Goal: Navigation & Orientation: Find specific page/section

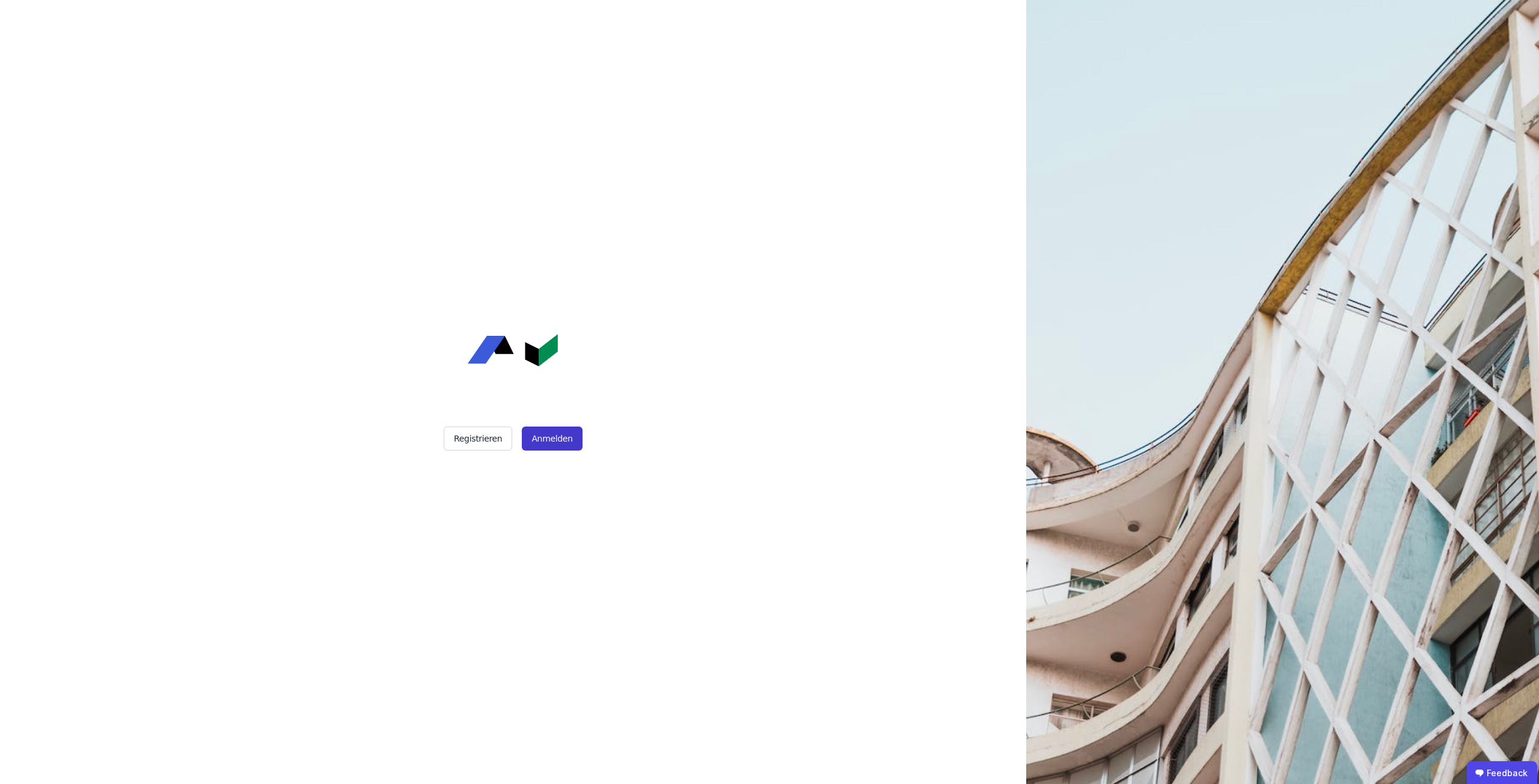
click at [544, 444] on button "Anmelden" at bounding box center [552, 438] width 60 height 24
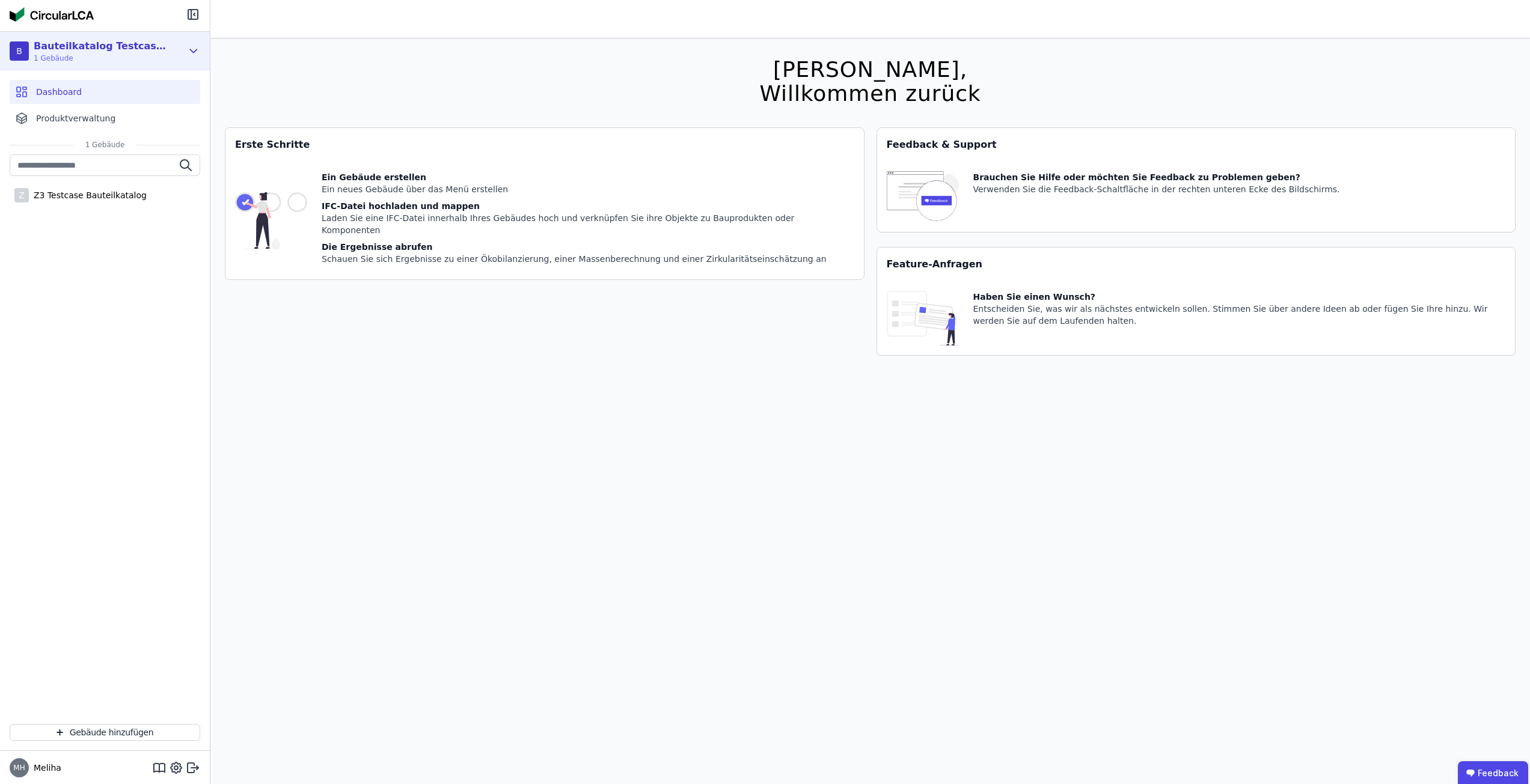
click at [51, 44] on div "Bauteilkatalog Testcase Z3" at bounding box center [103, 46] width 138 height 14
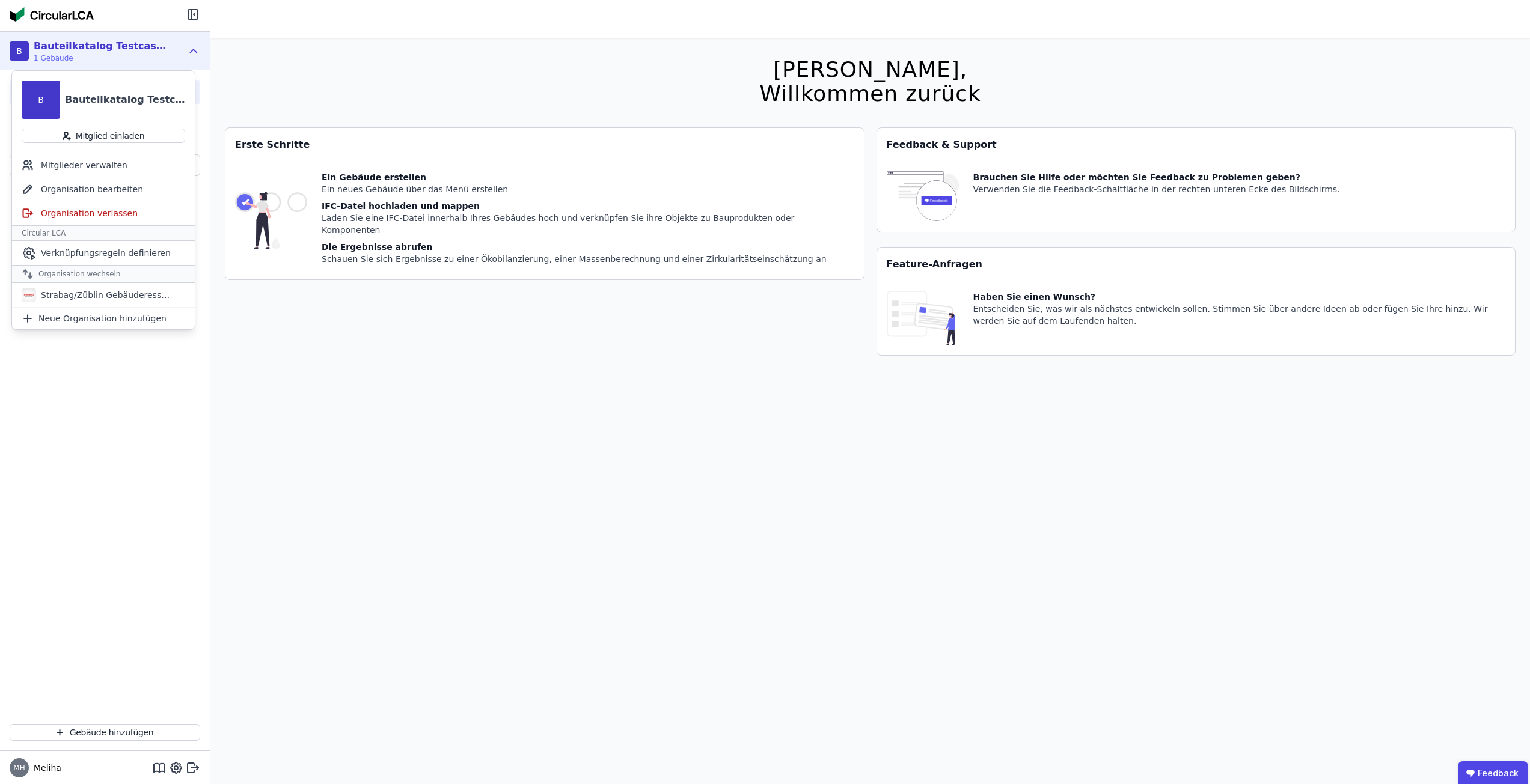
click at [51, 44] on div "Bauteilkatalog Testcase Z3" at bounding box center [103, 46] width 138 height 14
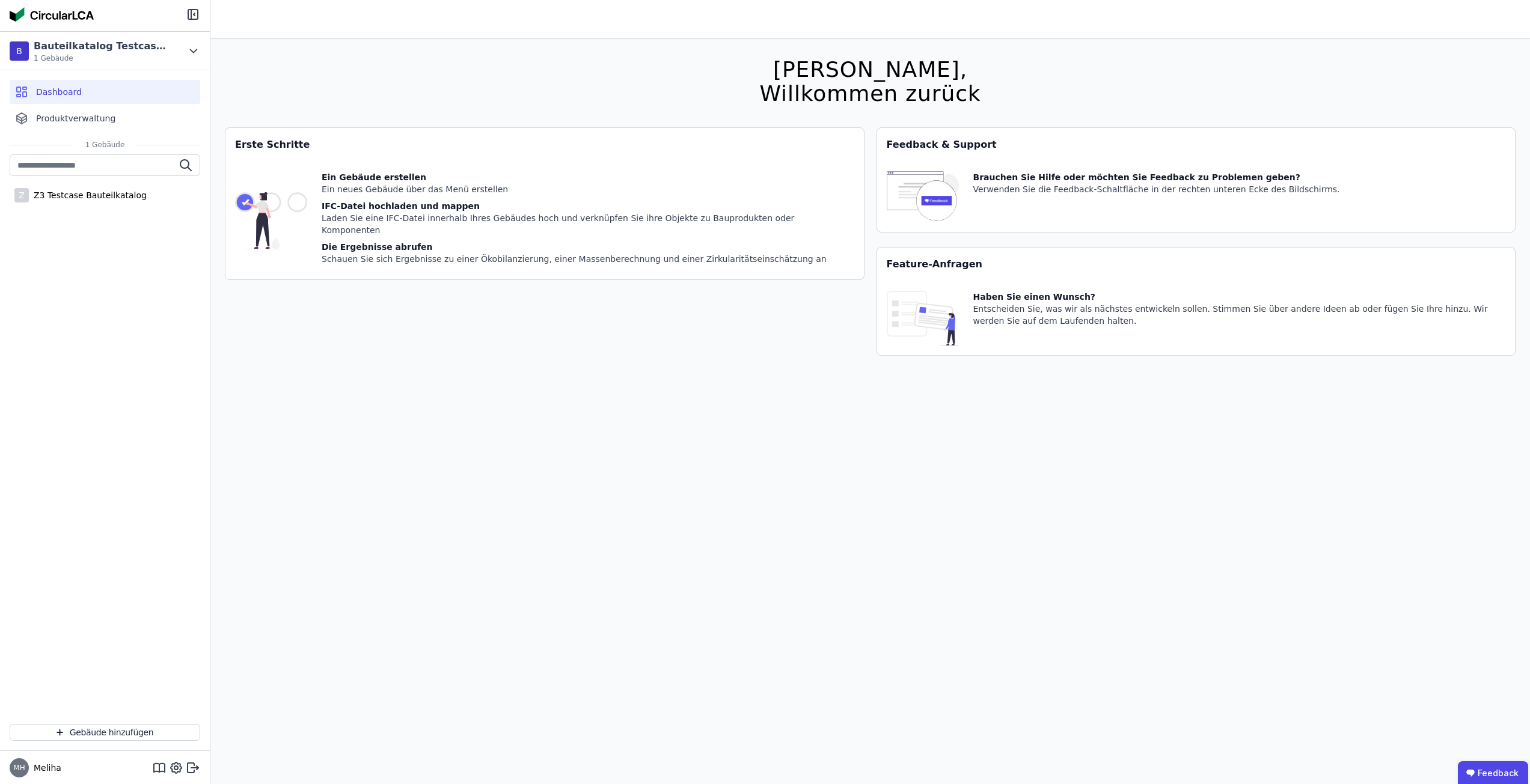
click at [37, 12] on img at bounding box center [52, 14] width 84 height 14
click at [99, 203] on div "Z Z3 Testcase Bauteilkatalog" at bounding box center [105, 196] width 190 height 24
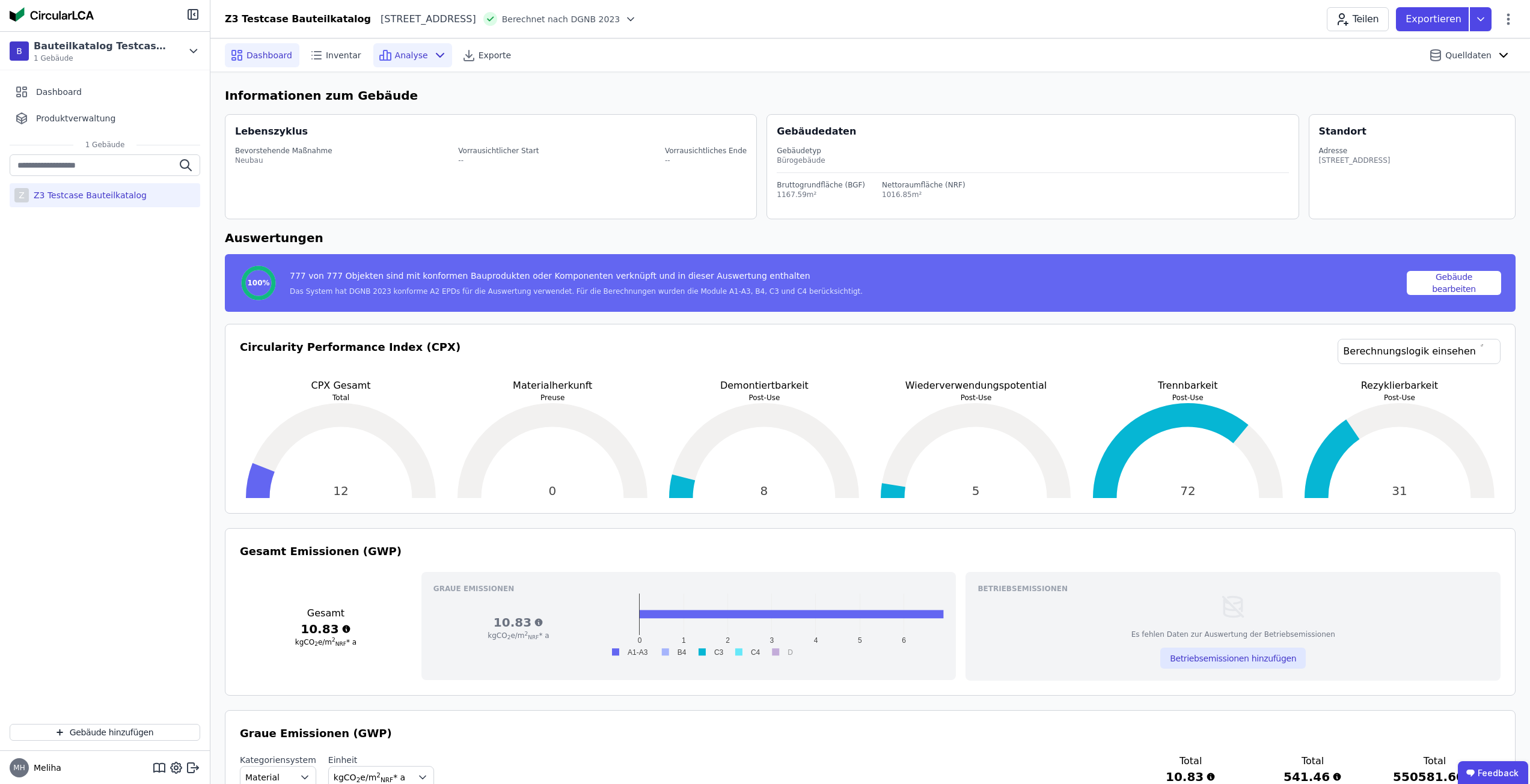
click at [400, 61] on span "Analyse" at bounding box center [412, 55] width 33 height 12
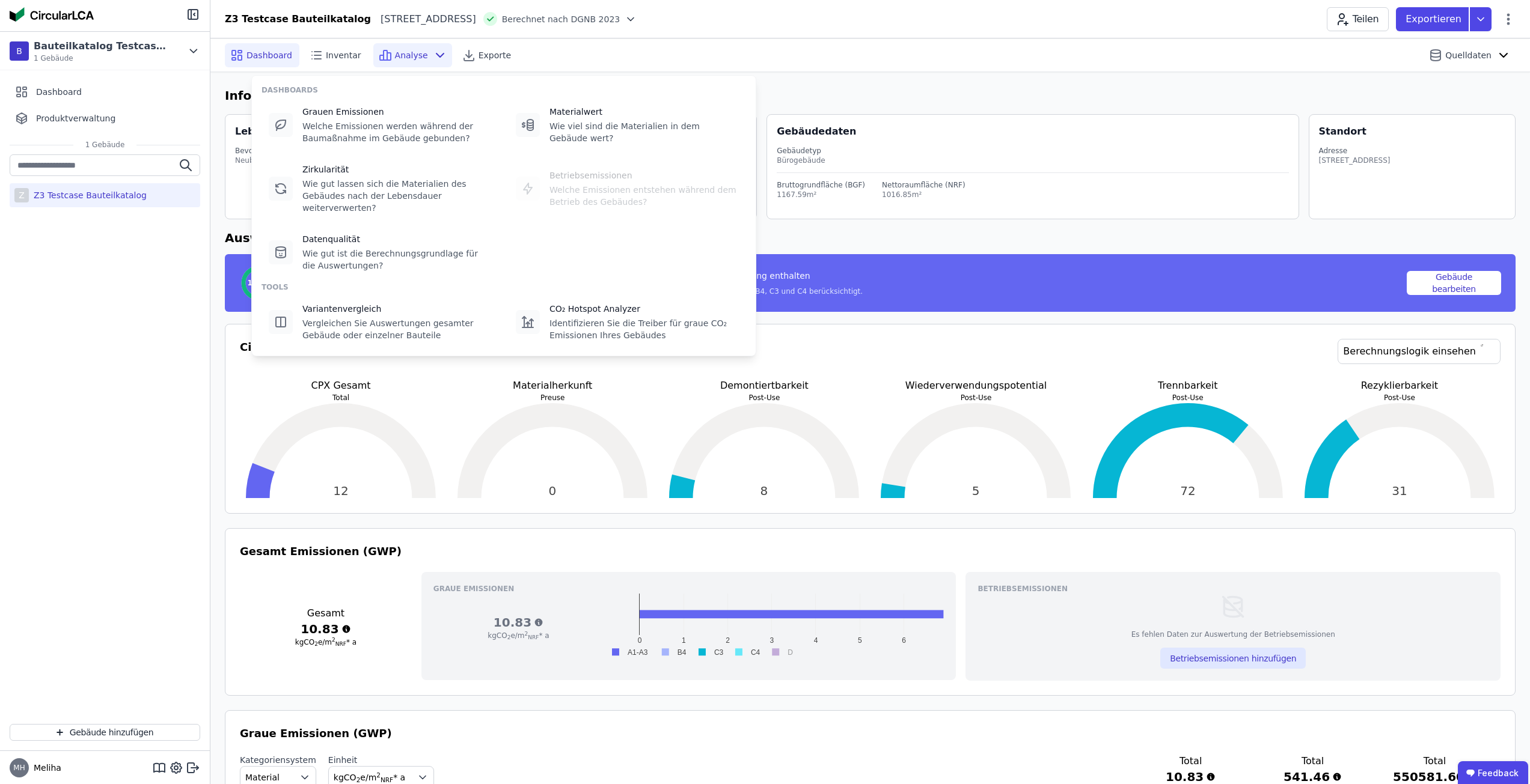
click at [400, 61] on span "Analyse" at bounding box center [412, 55] width 33 height 12
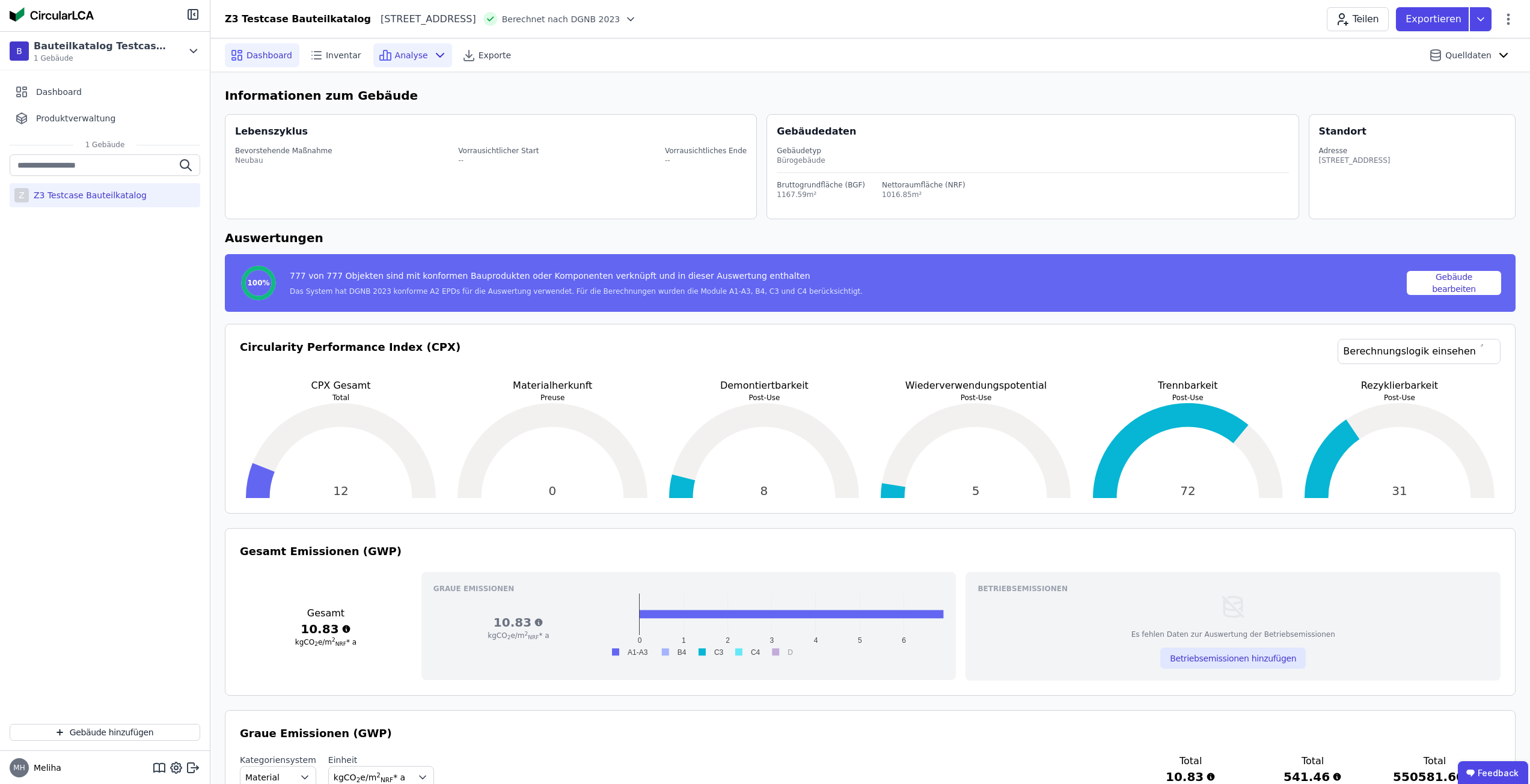
click at [395, 56] on span "Analyse" at bounding box center [412, 55] width 33 height 12
click at [326, 52] on span "Inventar" at bounding box center [343, 55] width 35 height 12
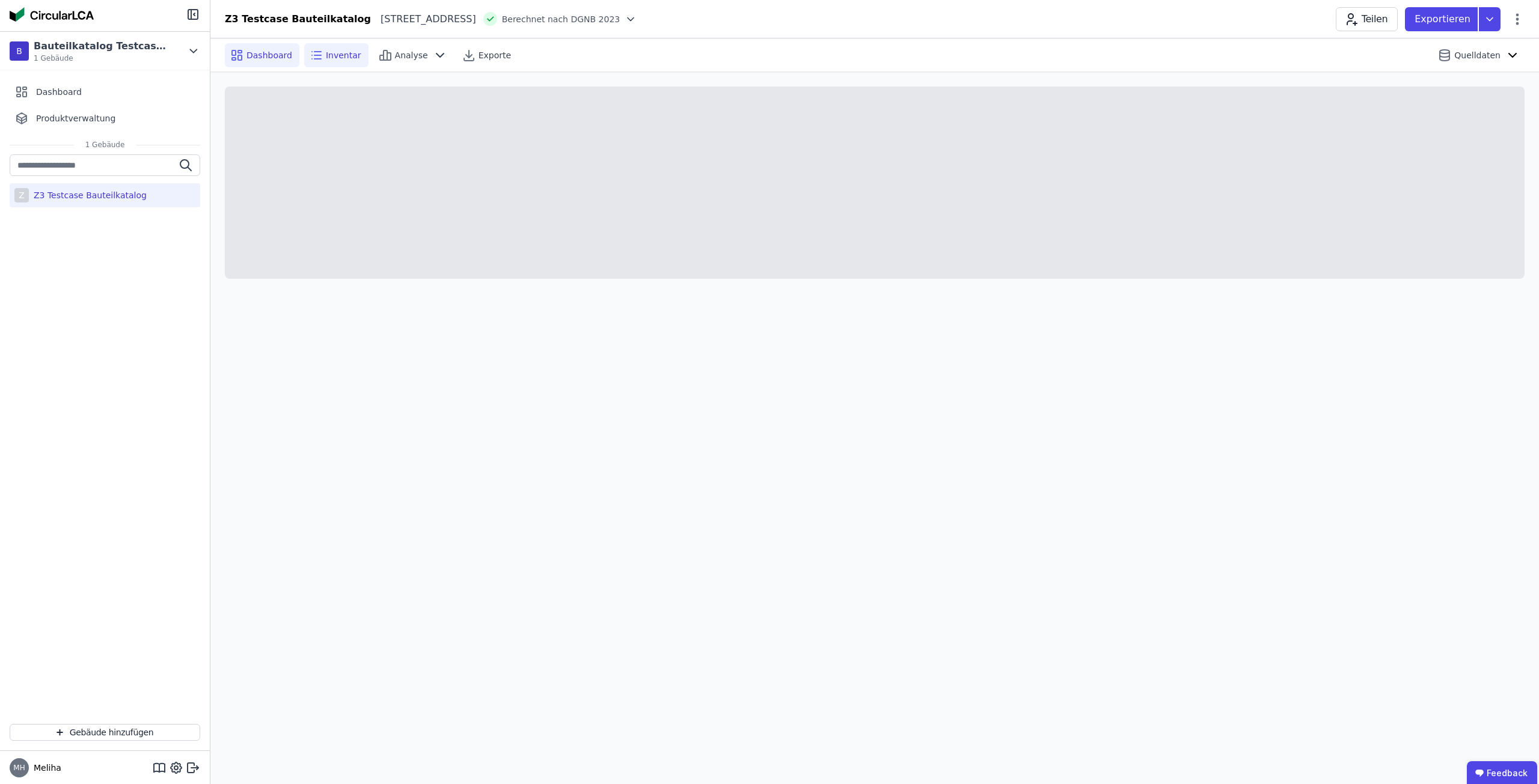
click at [252, 56] on span "Dashboard" at bounding box center [269, 55] width 46 height 12
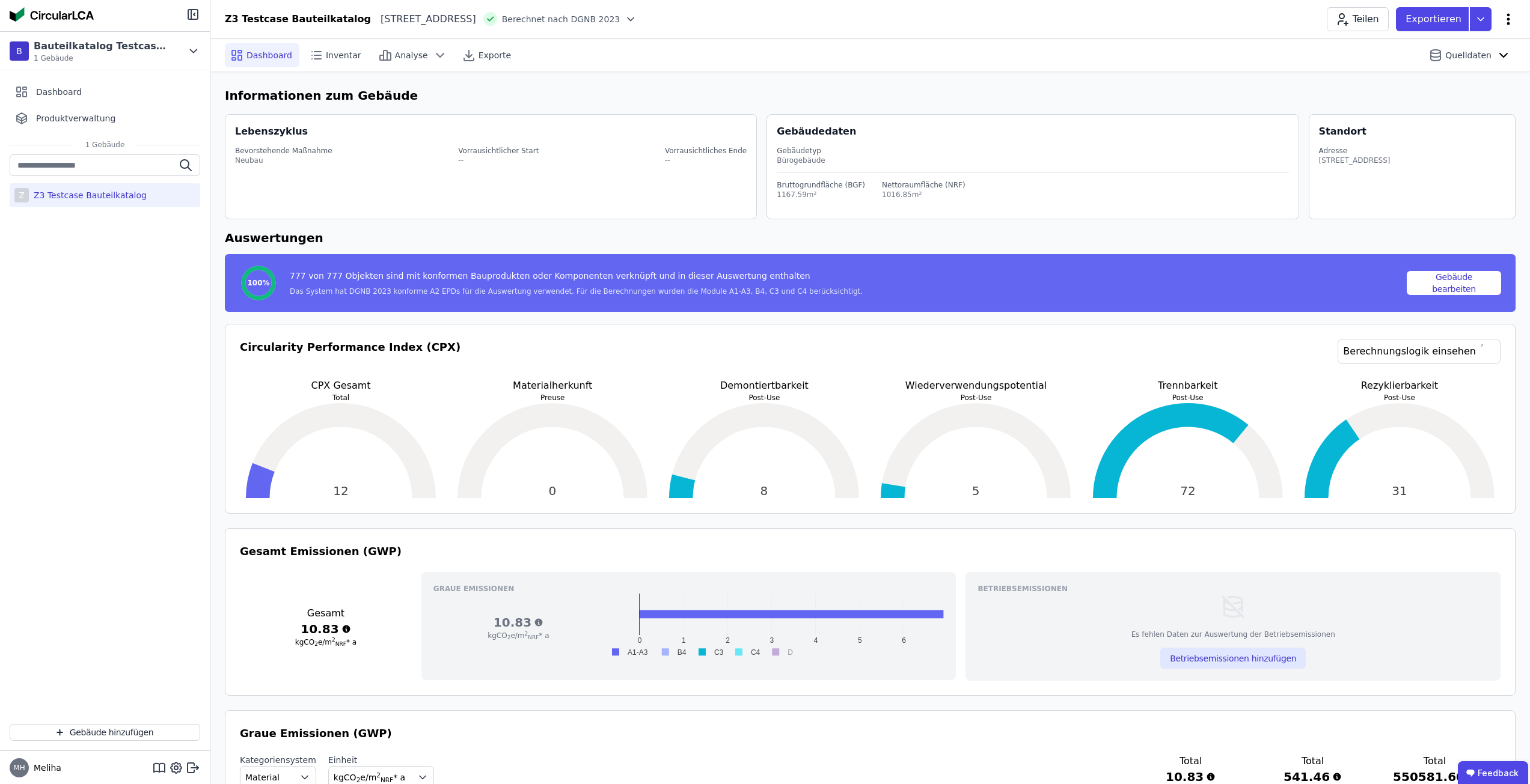
click at [1506, 25] on icon at bounding box center [1508, 19] width 14 height 14
click at [1496, 50] on icon at bounding box center [1503, 55] width 14 height 14
click at [1136, 59] on div "Dashboard Inventar Analyse Exporte Quelldaten" at bounding box center [870, 55] width 1291 height 33
click at [333, 53] on span "Inventar" at bounding box center [343, 55] width 35 height 12
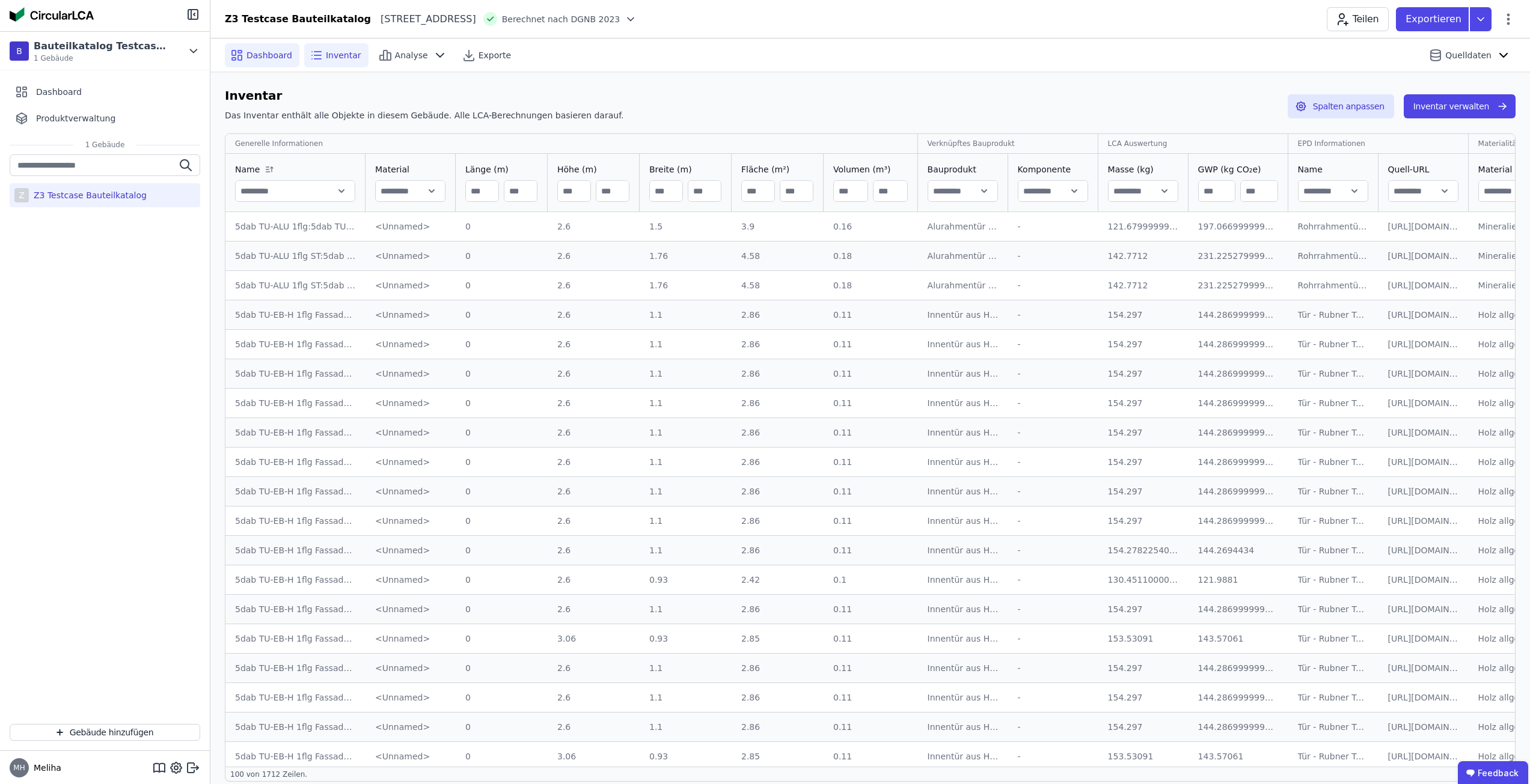
click at [253, 54] on span "Dashboard" at bounding box center [269, 55] width 46 height 12
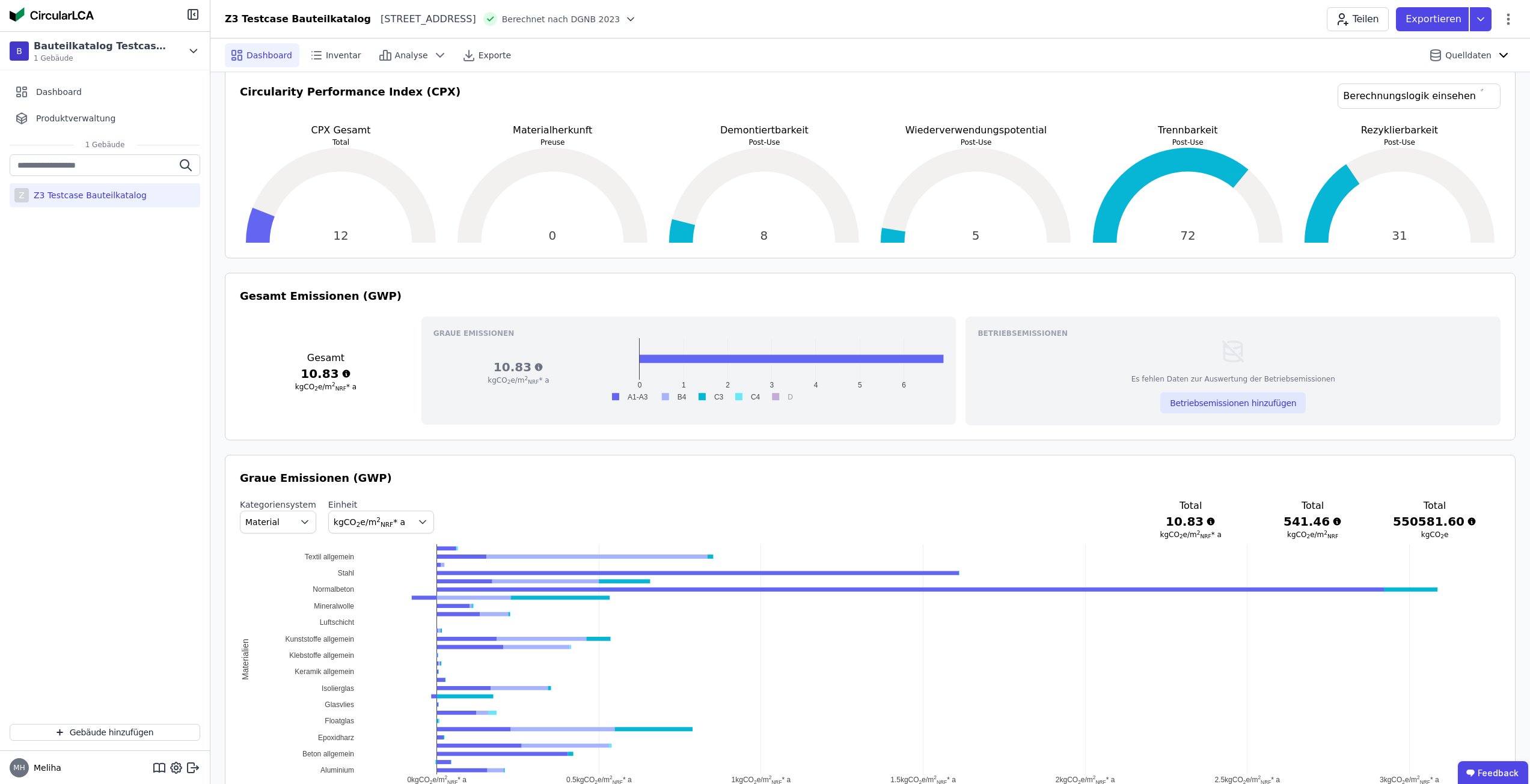
scroll to position [181, 0]
